Goal: Task Accomplishment & Management: Complete application form

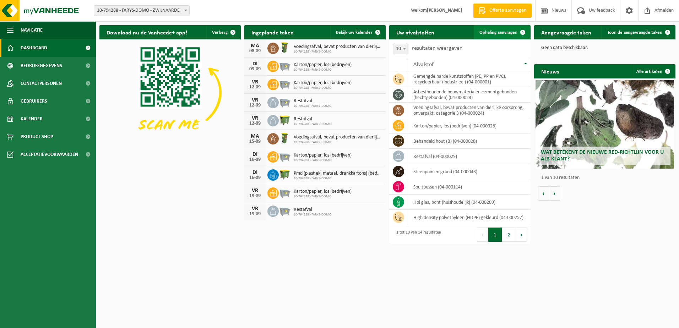
click at [499, 31] on span "Ophaling aanvragen" at bounding box center [499, 32] width 38 height 5
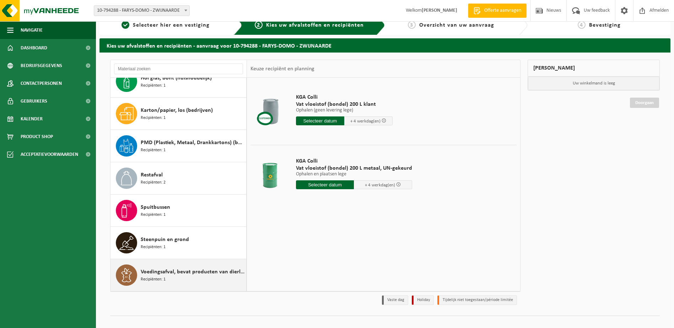
scroll to position [19, 0]
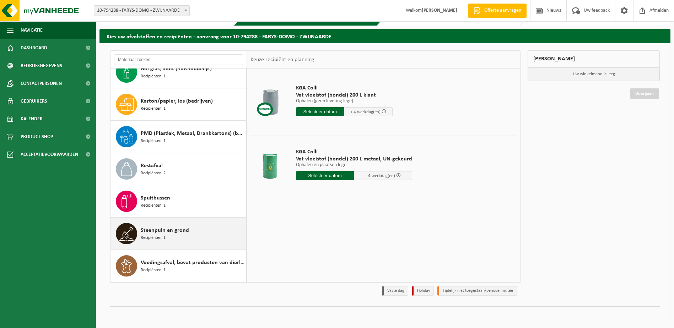
click at [158, 231] on span "Steenpuin en grond" at bounding box center [165, 230] width 48 height 9
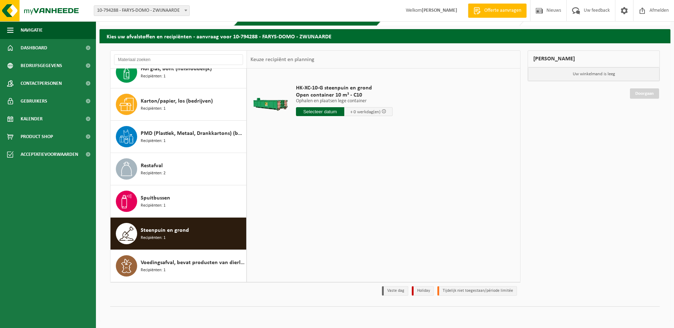
click at [316, 114] on input "text" at bounding box center [320, 111] width 48 height 9
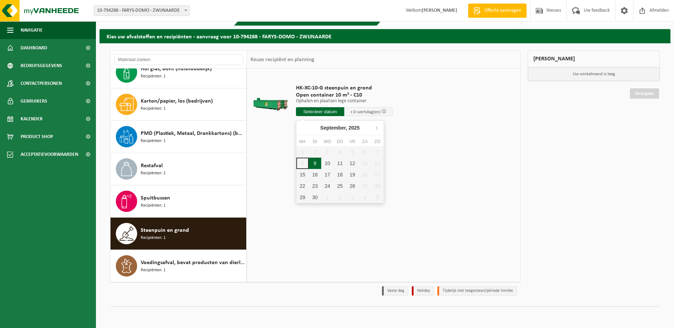
click at [315, 162] on div "9" at bounding box center [315, 163] width 12 height 11
type input "Van 2025-09-09"
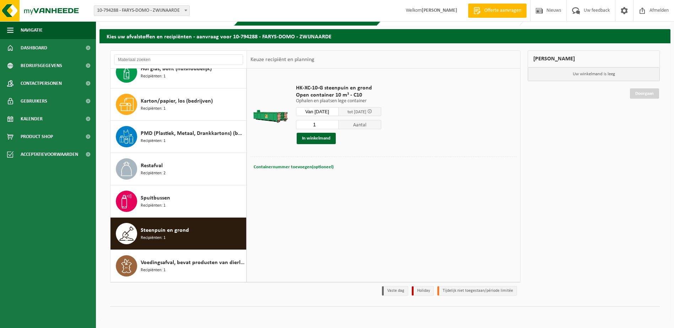
click at [294, 166] on span "Containernummer toevoegen(optioneel)" at bounding box center [294, 167] width 80 height 5
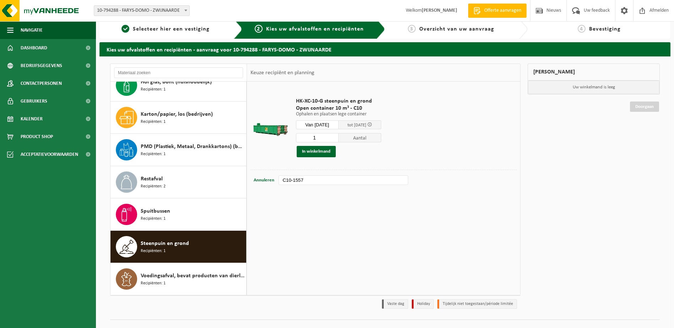
scroll to position [0, 0]
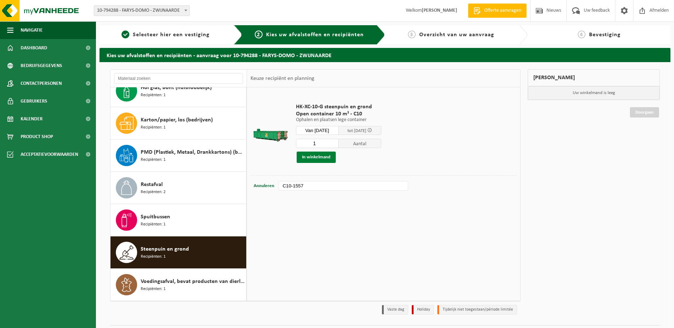
type input "C10-1557"
click at [317, 157] on button "In winkelmand" at bounding box center [316, 157] width 39 height 11
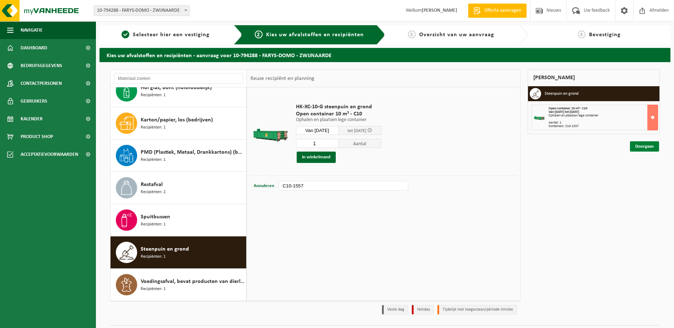
click at [652, 145] on link "Doorgaan" at bounding box center [644, 146] width 29 height 10
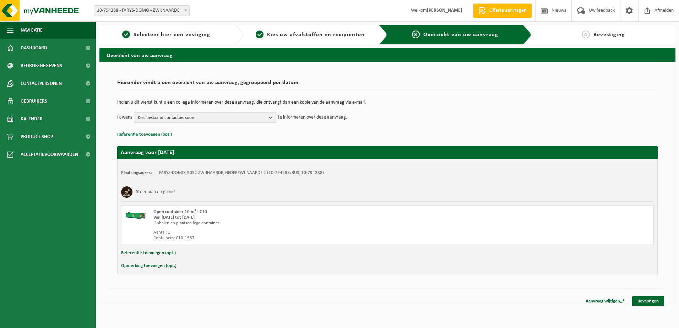
click at [157, 115] on span "Kies bestaand contactpersoon" at bounding box center [202, 118] width 129 height 11
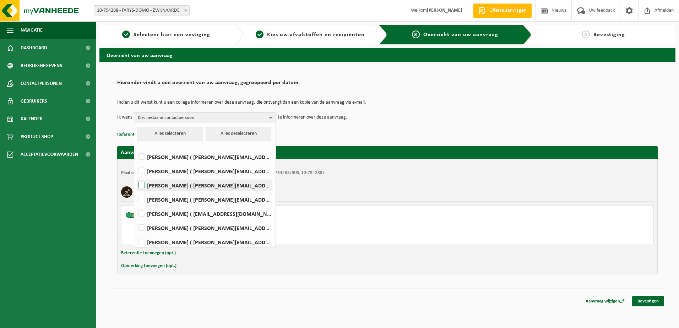
scroll to position [36, 0]
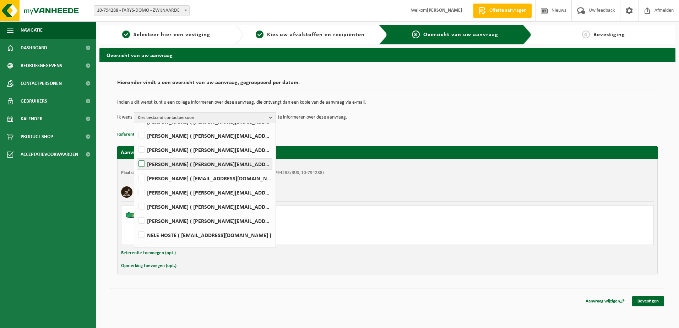
click at [153, 164] on label "STEVE DE CLERCQ ( steve.declercq@farys.be )" at bounding box center [204, 164] width 135 height 11
click at [136, 155] on input "STEVE DE CLERCQ ( steve.declercq@farys.be )" at bounding box center [136, 155] width 0 height 0
checkbox input "true"
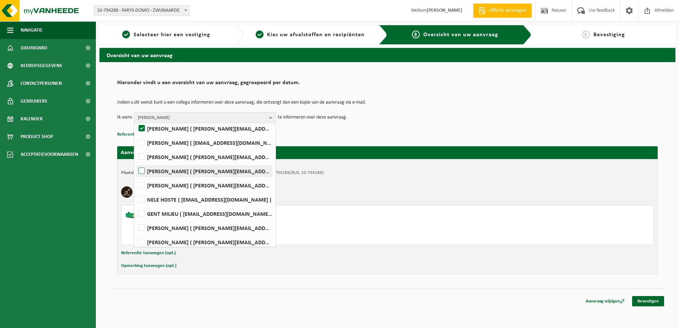
click at [148, 175] on label "David Demeyer ( david.demeyer@farys.be )" at bounding box center [204, 171] width 135 height 11
click at [136, 162] on input "David Demeyer ( david.demeyer@farys.be )" at bounding box center [136, 162] width 0 height 0
checkbox input "true"
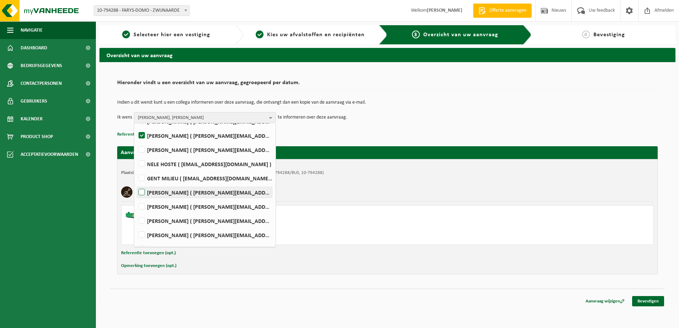
click at [154, 194] on label "PETER MOERMAN ( peter.moerman@farys.be )" at bounding box center [204, 192] width 135 height 11
click at [136, 184] on input "PETER MOERMAN ( peter.moerman@farys.be )" at bounding box center [136, 183] width 0 height 0
checkbox input "true"
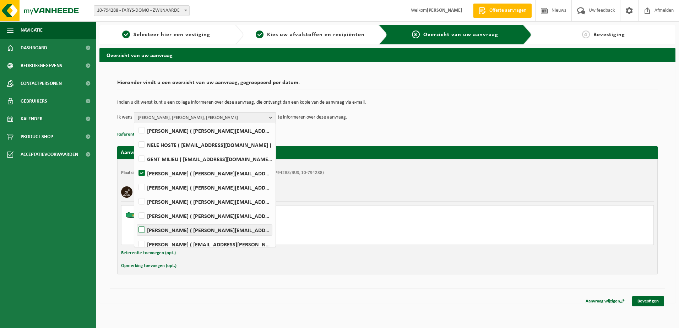
scroll to position [142, 0]
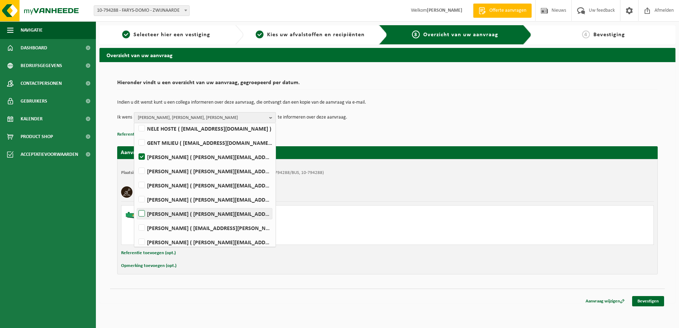
click at [156, 210] on label "WIM VAN HULLE ( wim.vanhulle@farys.be )" at bounding box center [204, 214] width 135 height 11
click at [136, 205] on input "WIM VAN HULLE ( wim.vanhulle@farys.be )" at bounding box center [136, 205] width 0 height 0
checkbox input "true"
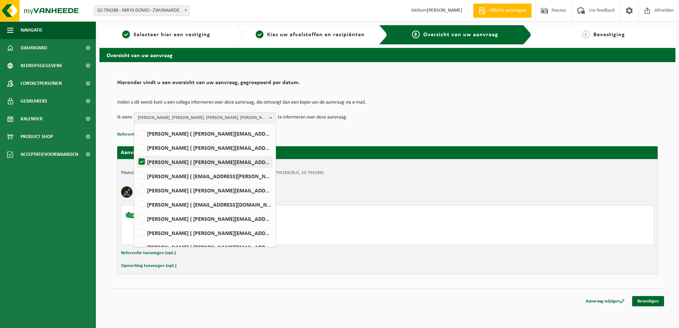
scroll to position [203, 0]
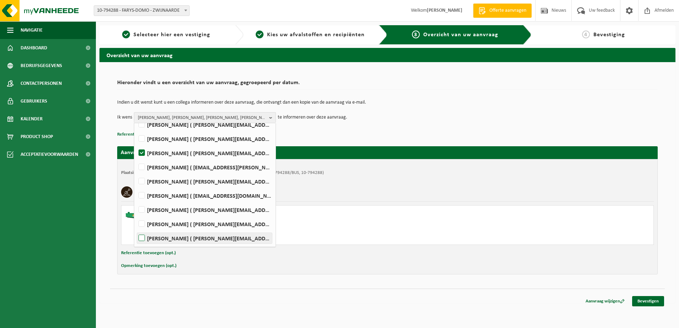
click at [165, 238] on label "Johan Verstraete ( johan.verstraete@farys.be )" at bounding box center [204, 238] width 135 height 11
click at [136, 230] on input "Johan Verstraete ( johan.verstraete@farys.be )" at bounding box center [136, 229] width 0 height 0
checkbox input "true"
click at [284, 222] on div "Ophalen en plaatsen lege container" at bounding box center [284, 224] width 263 height 6
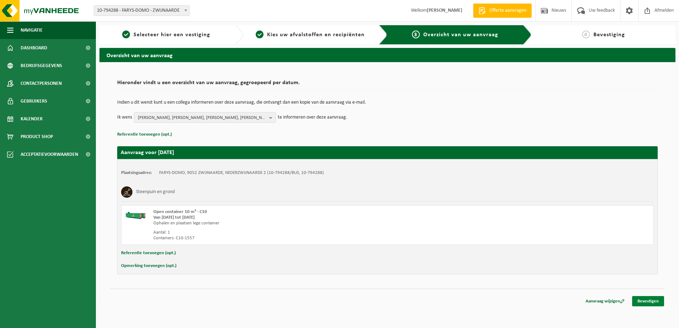
click at [646, 300] on link "Bevestigen" at bounding box center [648, 301] width 32 height 10
